Goal: Check status: Verify the current state of an ongoing process or item

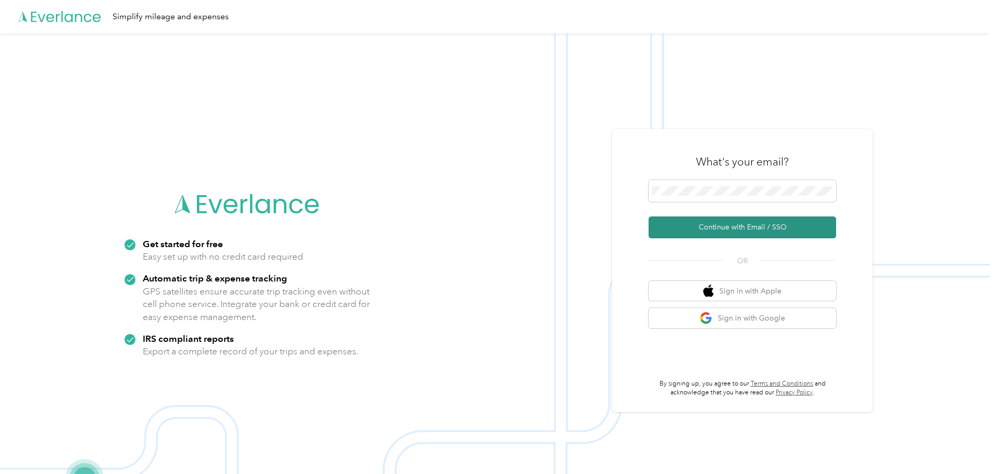
click at [769, 230] on button "Continue with Email / SSO" at bounding box center [741, 228] width 187 height 22
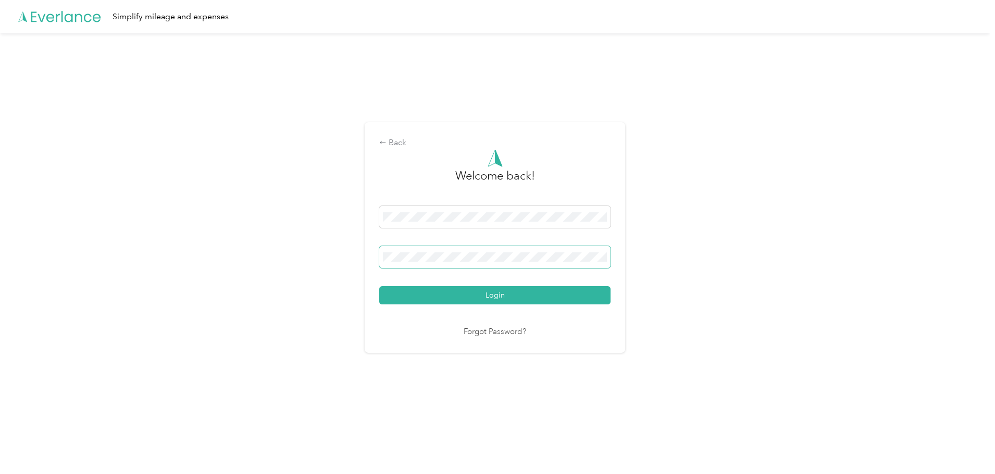
click at [379, 286] on button "Login" at bounding box center [494, 295] width 231 height 18
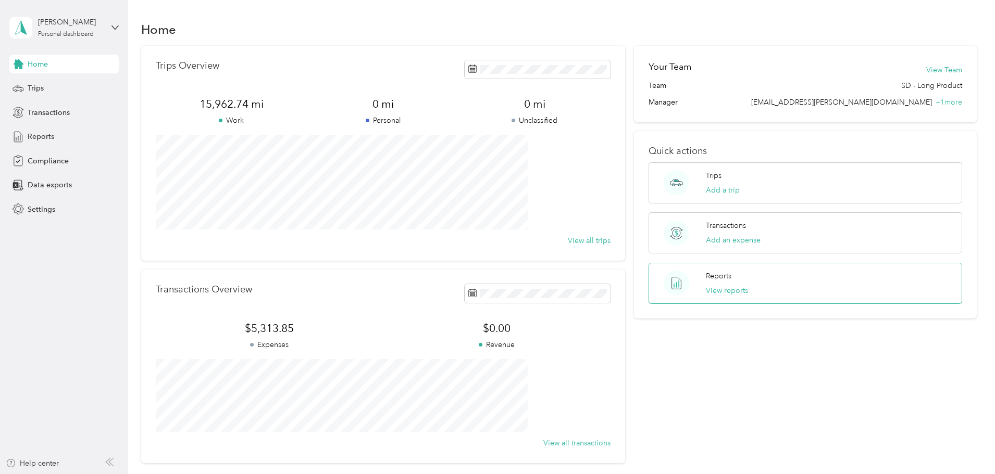
click at [759, 287] on div "Reports View reports" at bounding box center [804, 283] width 313 height 41
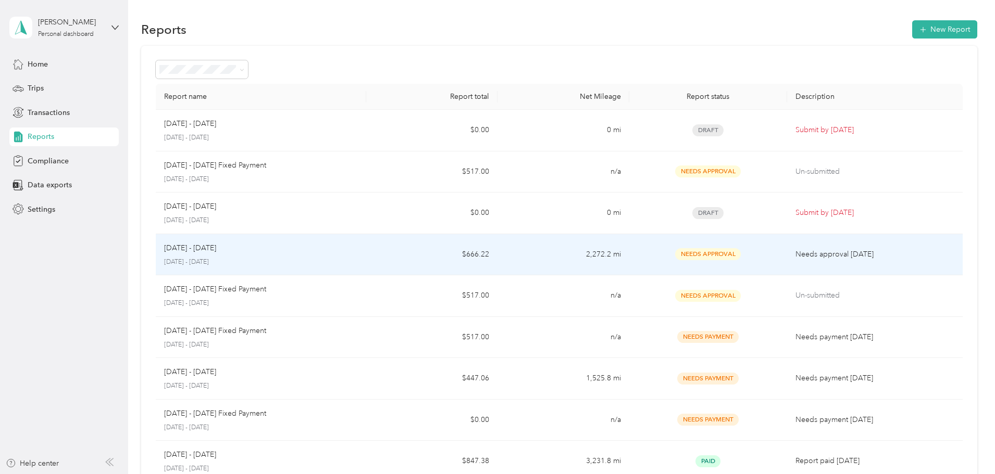
click at [334, 250] on div "[DATE] - [DATE]" at bounding box center [261, 248] width 194 height 11
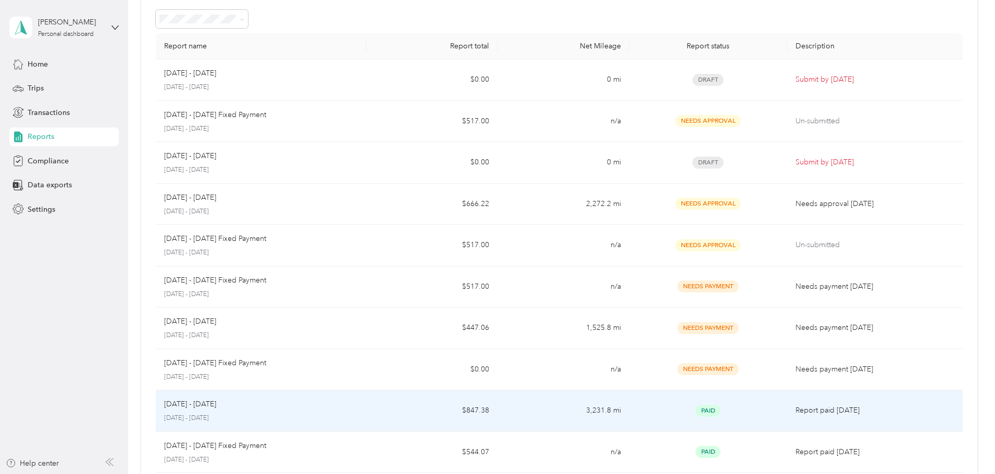
scroll to position [39, 0]
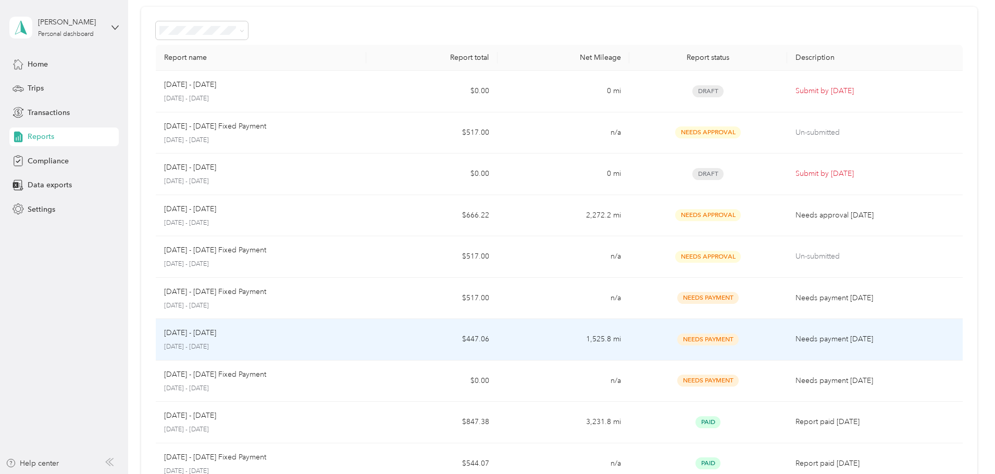
click at [342, 331] on div "[DATE] - [DATE]" at bounding box center [261, 333] width 194 height 11
